Goal: Navigation & Orientation: Find specific page/section

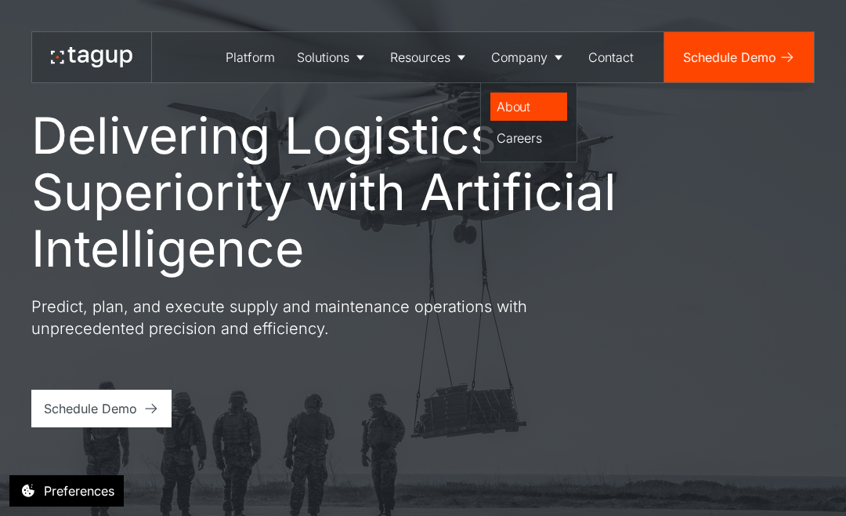
click at [513, 110] on div "About" at bounding box center [529, 106] width 64 height 19
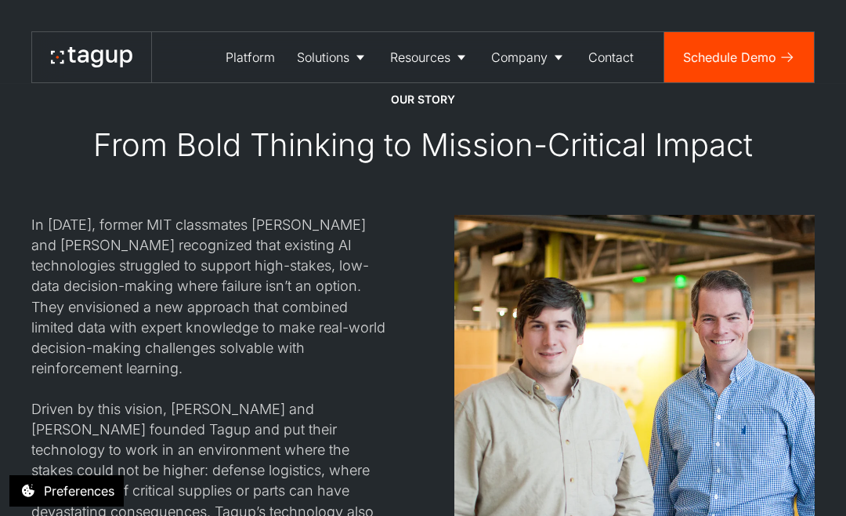
scroll to position [1390, 0]
